Goal: Task Accomplishment & Management: Use online tool/utility

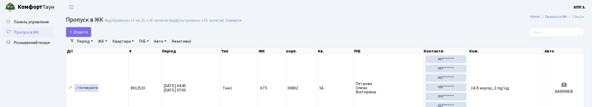
select select "25"
click at [558, 33] on input "search" at bounding box center [556, 32] width 56 height 10
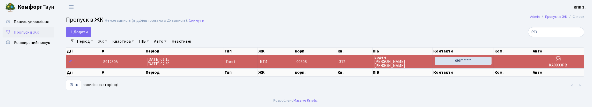
type input "0933"
click at [577, 37] on input "0933" at bounding box center [556, 32] width 56 height 10
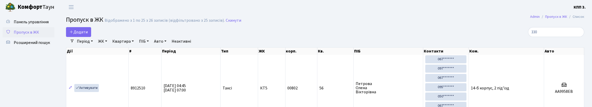
type input "3301"
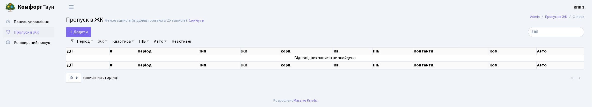
click at [578, 37] on input "3301" at bounding box center [556, 32] width 56 height 10
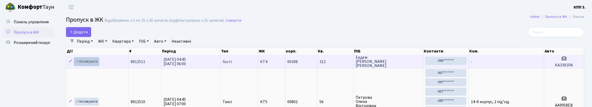
click at [94, 66] on link "Активувати" at bounding box center [86, 62] width 25 height 8
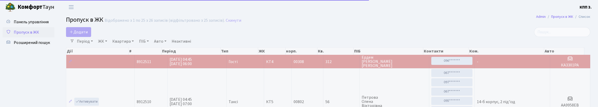
select select "25"
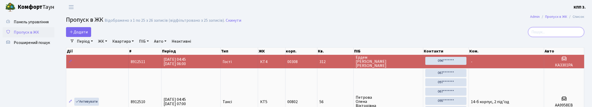
click at [557, 37] on input "search" at bounding box center [556, 32] width 56 height 10
